Goal: Information Seeking & Learning: Learn about a topic

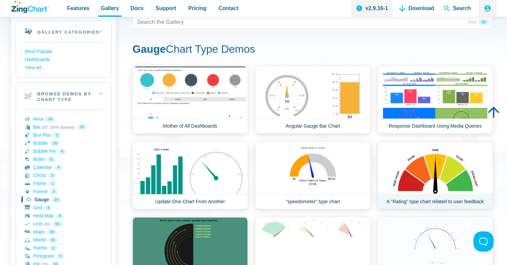
click at [406, 168] on link "A "Rating" type chart related to user feedback" at bounding box center [435, 175] width 115 height 67
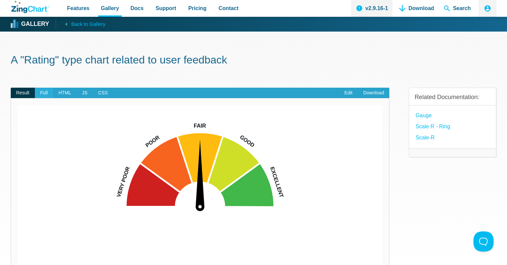
click at [47, 95] on span "Full" at bounding box center [44, 93] width 18 height 11
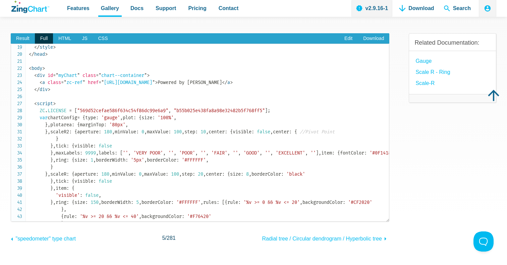
scroll to position [126, 0]
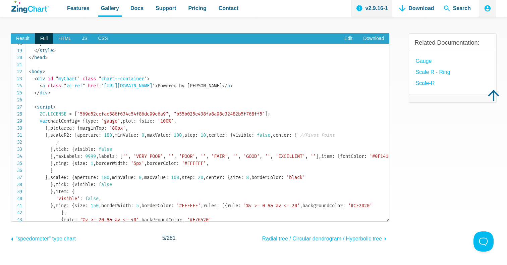
click at [24, 40] on span "Result" at bounding box center [23, 38] width 24 height 11
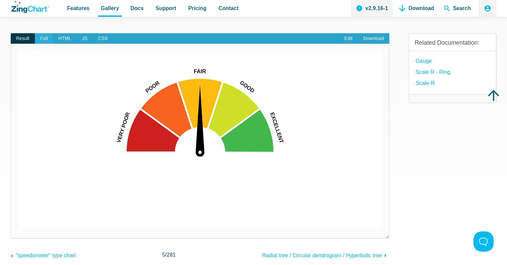
click at [49, 38] on span "Full" at bounding box center [44, 38] width 18 height 11
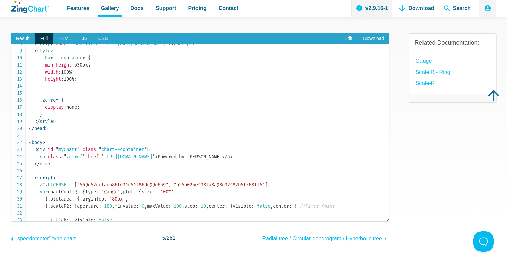
scroll to position [0, 0]
